Goal: Task Accomplishment & Management: Use online tool/utility

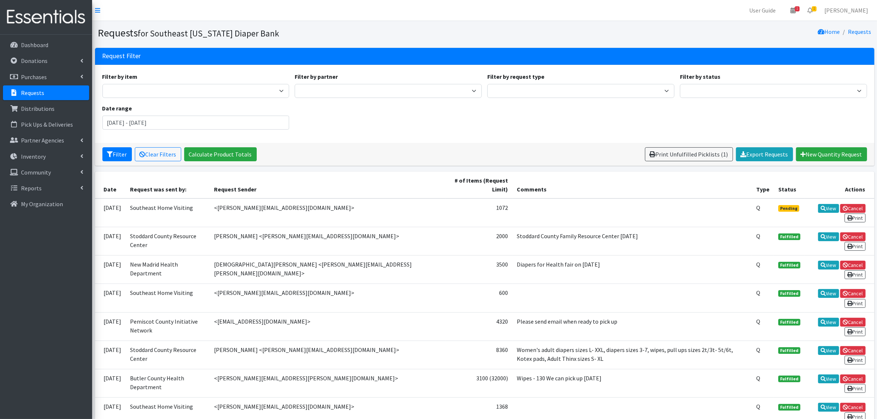
click at [46, 92] on link "Requests" at bounding box center [46, 92] width 86 height 15
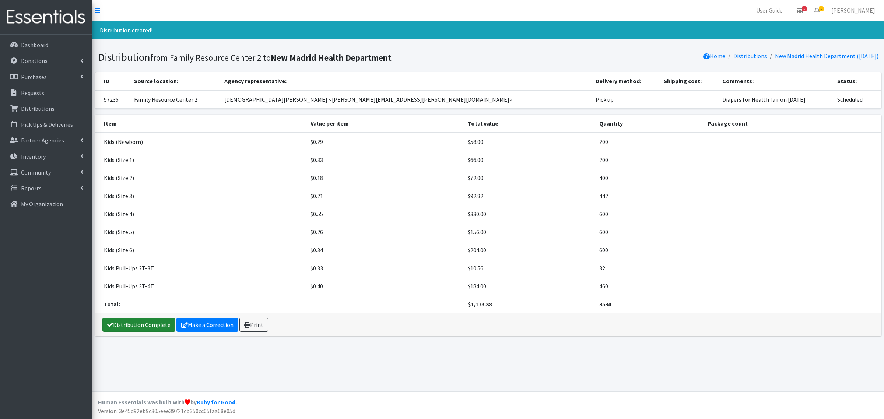
click at [129, 324] on link "Distribution Complete" at bounding box center [138, 325] width 73 height 14
